Goal: Information Seeking & Learning: Learn about a topic

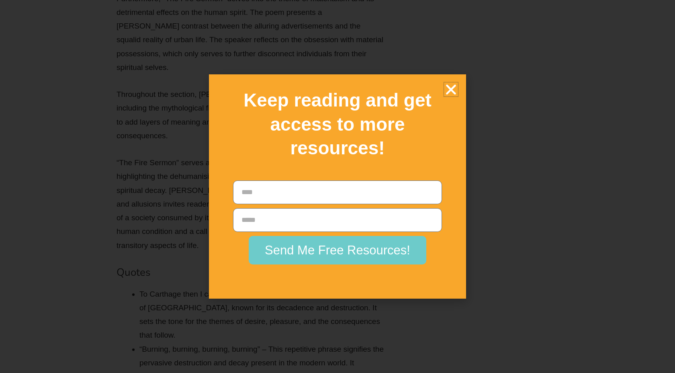
scroll to position [6752, 0]
click at [446, 88] on icon "Close" at bounding box center [451, 89] width 14 height 14
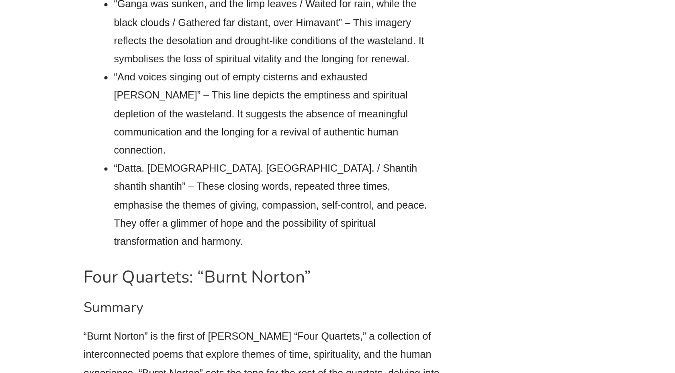
scroll to position [10029, 0]
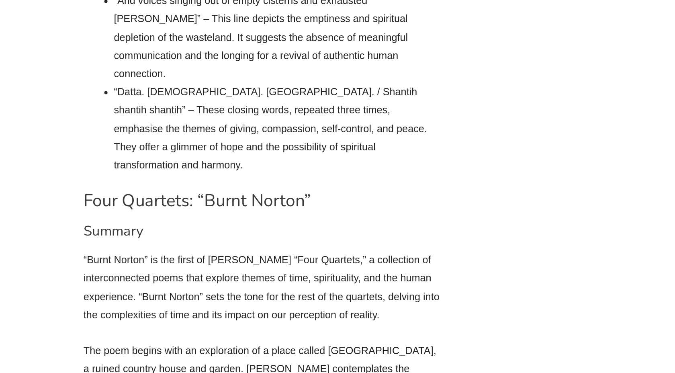
drag, startPoint x: 110, startPoint y: 139, endPoint x: 382, endPoint y: 193, distance: 277.6
drag, startPoint x: 243, startPoint y: 279, endPoint x: 96, endPoint y: 133, distance: 207.9
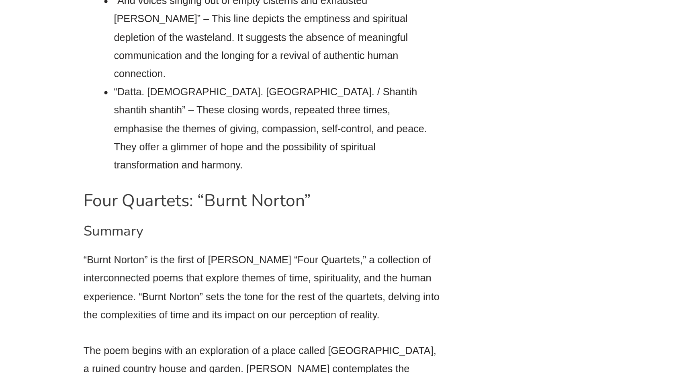
copy div "The poem’s language is rich and evocative, filled with vivid imagery and powerf…"
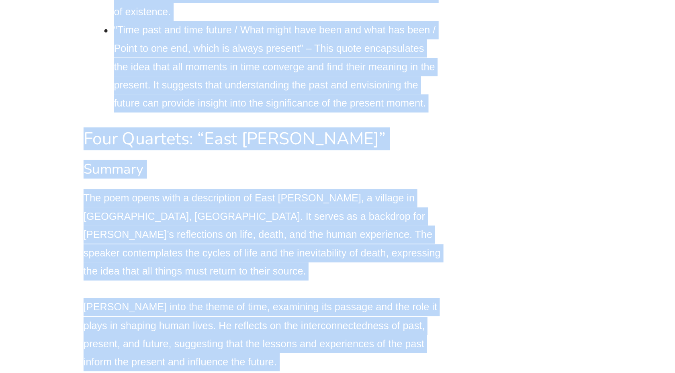
scroll to position [11449, 0]
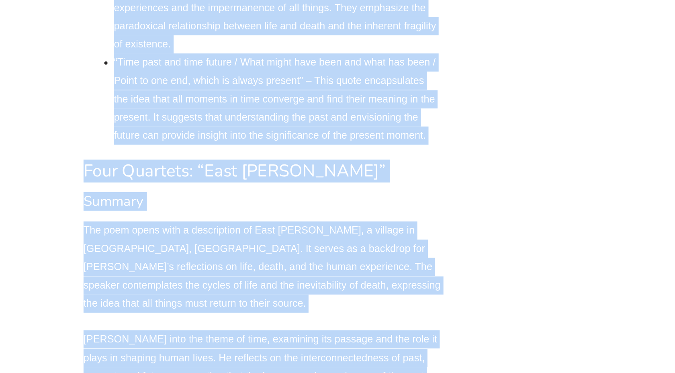
drag, startPoint x: 114, startPoint y: 131, endPoint x: 328, endPoint y: 189, distance: 221.9
copy div "“Lorem Ipsumd” si ame consect adipisc el S.D. Eiusm’t incidi utlaboreetd, “Magn…"
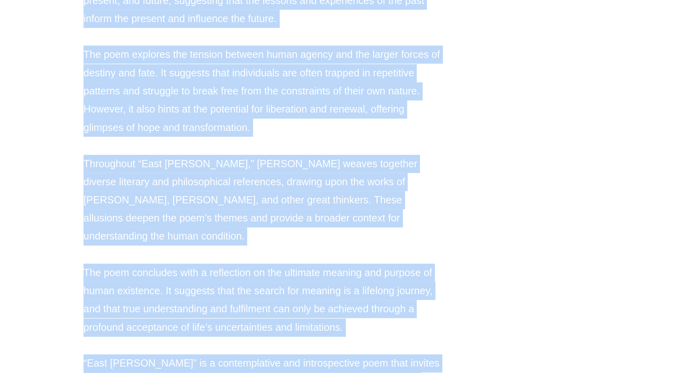
scroll to position [11651, 0]
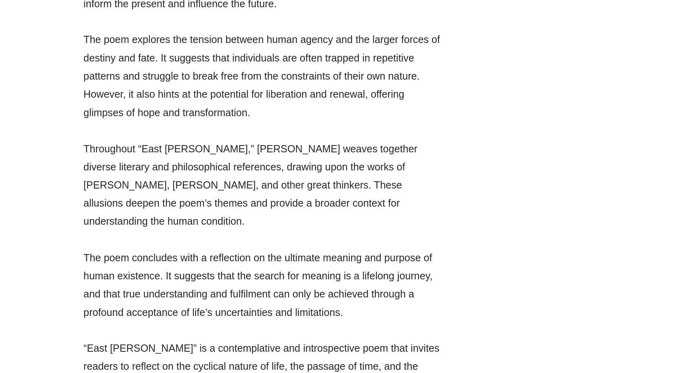
drag, startPoint x: 98, startPoint y: 204, endPoint x: 106, endPoint y: 201, distance: 9.2
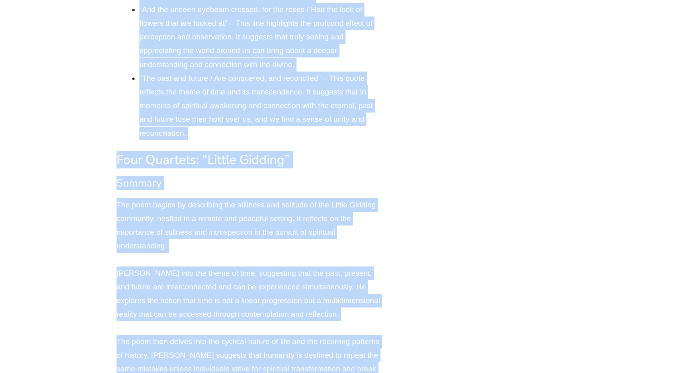
scroll to position [14123, 0]
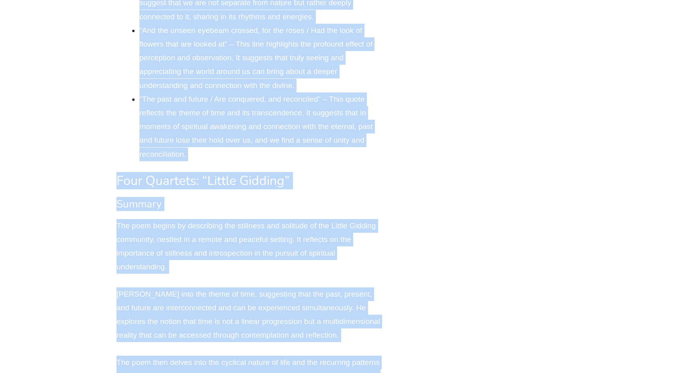
drag, startPoint x: 116, startPoint y: 186, endPoint x: 142, endPoint y: 216, distance: 39.6
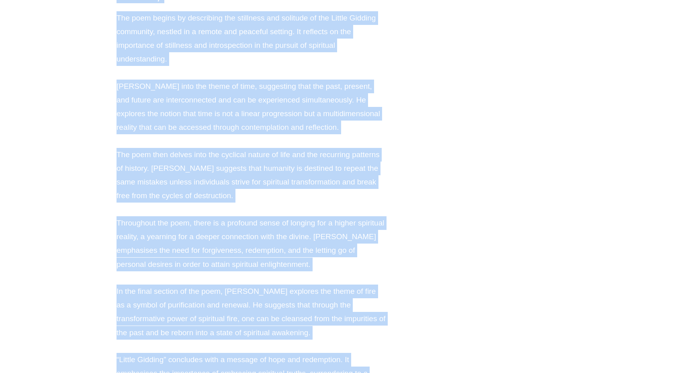
scroll to position [14365, 0]
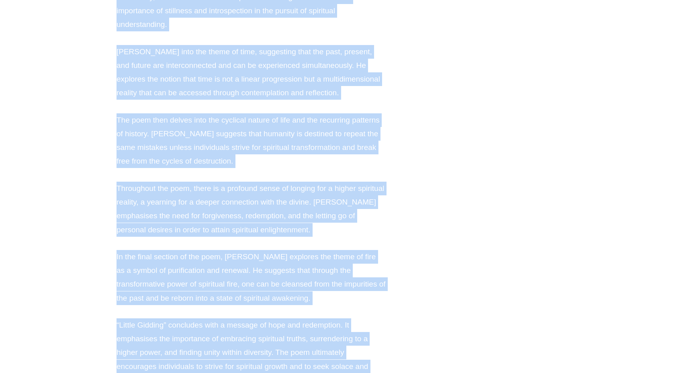
copy div "Loremips “Dolo Sitam” co adi elitse doei te I.U. Labor’e “Dolo Magnaali” enimad…"
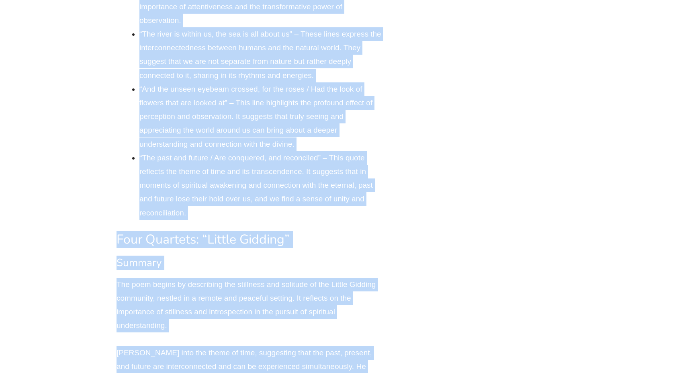
scroll to position [14065, 0]
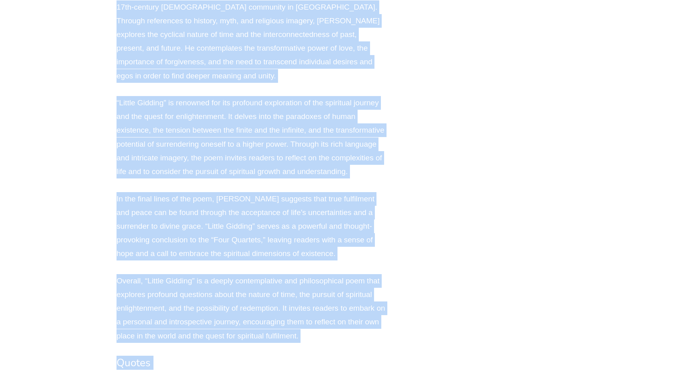
scroll to position [15131, 0]
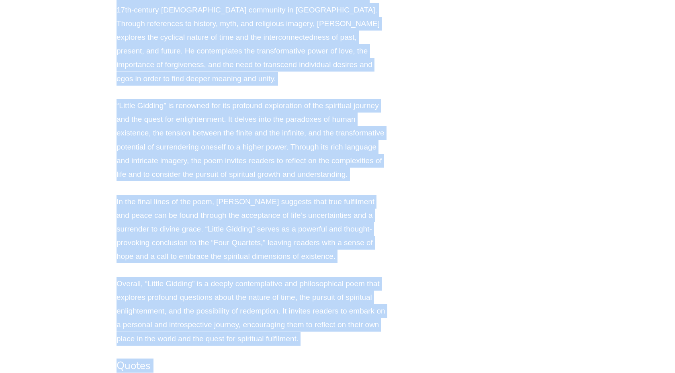
drag, startPoint x: 112, startPoint y: 143, endPoint x: 256, endPoint y: 190, distance: 152.3
copy div "“Loremi Dolorsi” am con adipis eli seddo eius te I.U. Labor’e “Dolo Magnaali” e…"
